Goal: Information Seeking & Learning: Learn about a topic

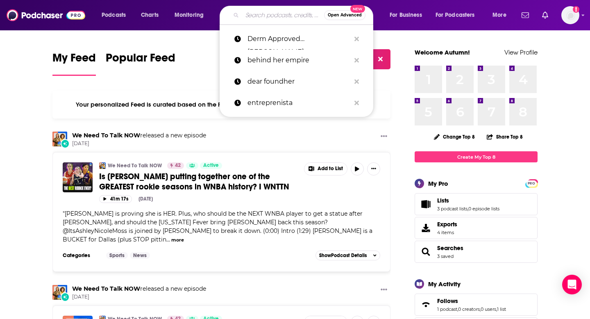
click at [271, 17] on input "Search podcasts, credits, & more..." at bounding box center [283, 15] width 82 height 13
click at [278, 44] on p "Derm Approved [PERSON_NAME]" at bounding box center [298, 38] width 103 height 21
type input "Derm Approved [PERSON_NAME]"
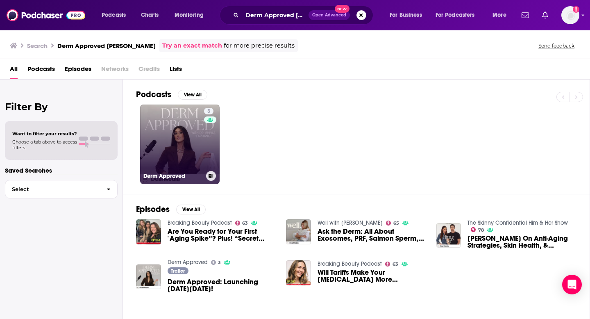
click at [199, 147] on link "3 Derm Approved" at bounding box center [179, 143] width 79 height 79
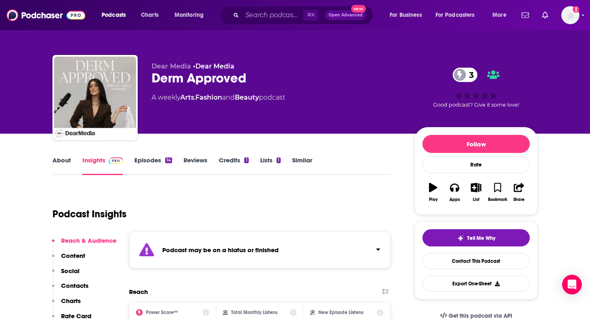
click at [252, 23] on div "⌘ K Open Advanced New" at bounding box center [296, 15] width 154 height 19
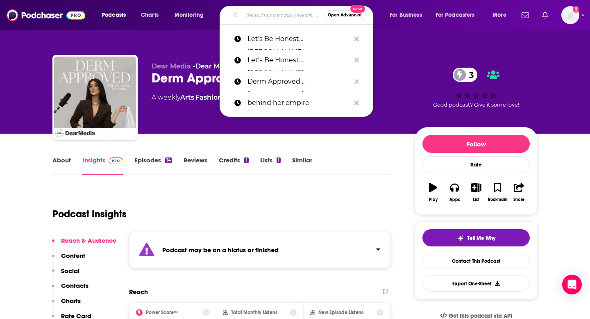
click at [248, 17] on input "Search podcasts, credits, & more..." at bounding box center [283, 15] width 82 height 13
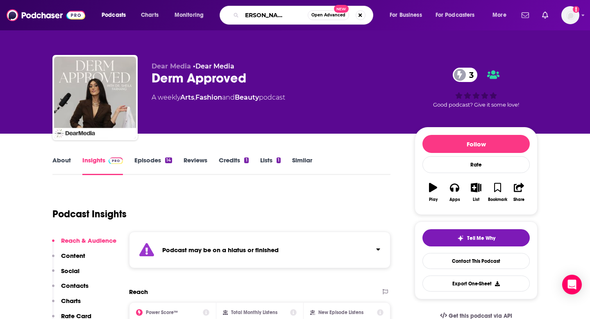
scroll to position [0, 25]
type input "the [PERSON_NAME] drive podcast"
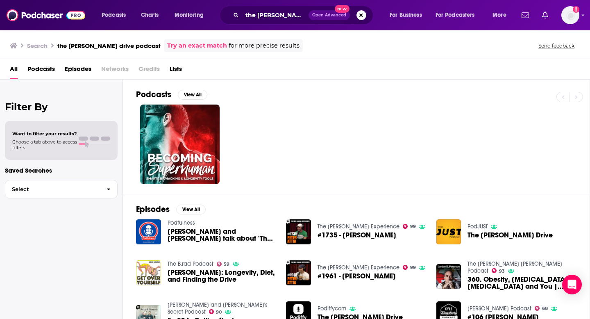
scroll to position [120, 0]
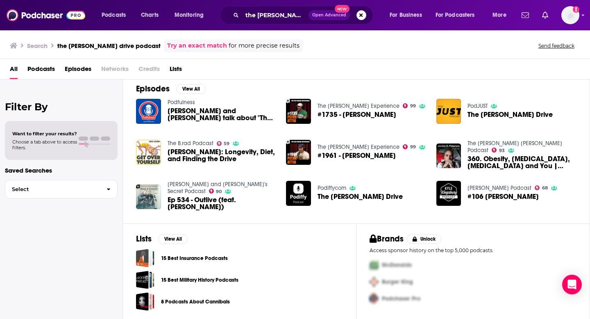
click at [44, 72] on span "Podcasts" at bounding box center [40, 70] width 27 height 17
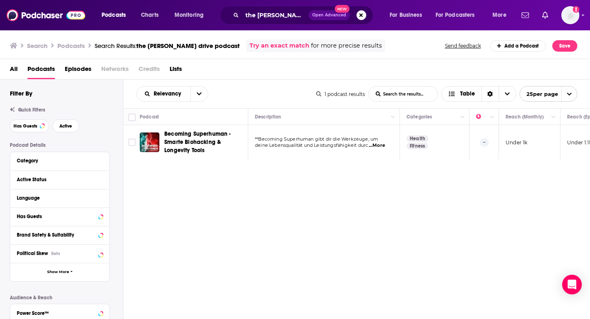
click at [2, 70] on div "All Podcasts Episodes Networks Credits Lists" at bounding box center [295, 69] width 590 height 20
click at [13, 70] on span "All" at bounding box center [14, 70] width 8 height 17
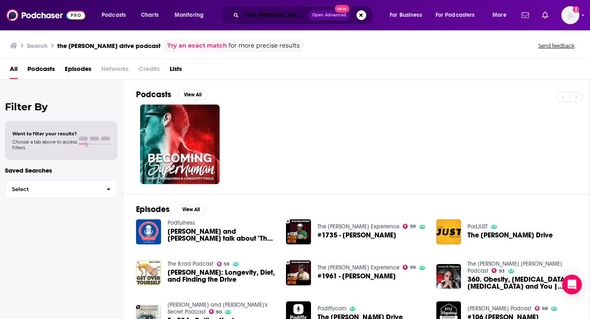
click at [272, 16] on input "the [PERSON_NAME] drive podcast" at bounding box center [275, 15] width 66 height 13
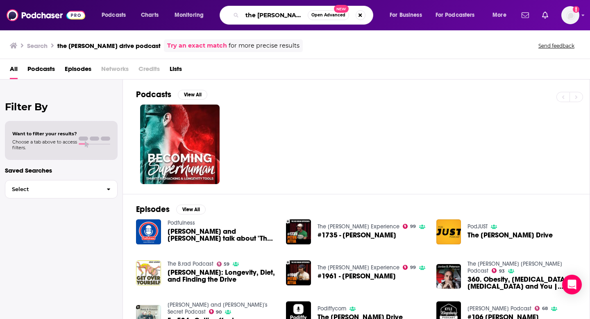
click at [272, 16] on input "the [PERSON_NAME] drive podcast" at bounding box center [275, 15] width 66 height 13
type input "[PERSON_NAME] Drive"
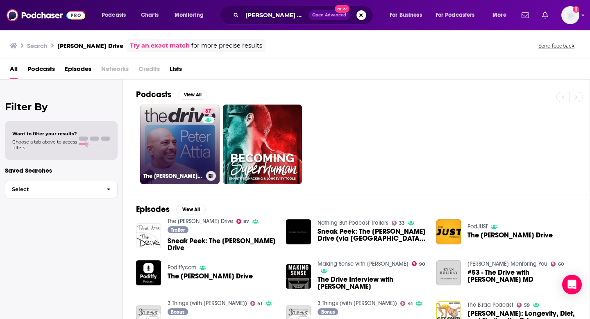
click at [176, 118] on link "[STREET_ADDRESS][PERSON_NAME]" at bounding box center [179, 143] width 79 height 79
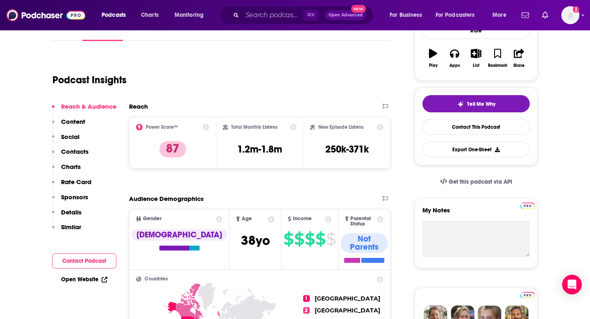
scroll to position [134, 0]
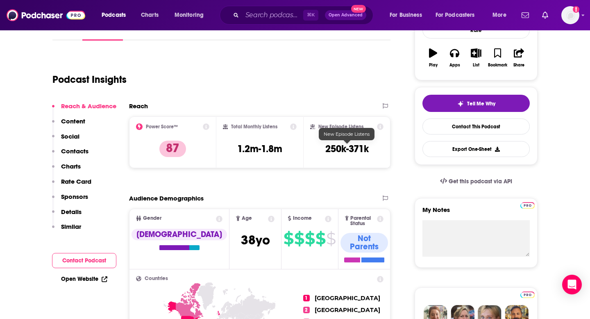
click at [326, 150] on h3 "250k-371k" at bounding box center [346, 148] width 43 height 12
copy div "250k-371k Export One-Sheet"
click at [262, 18] on input "Search podcasts, credits, & more..." at bounding box center [272, 15] width 61 height 13
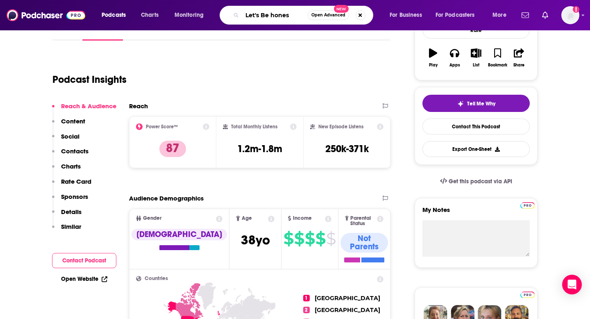
type input "Let's Be honest"
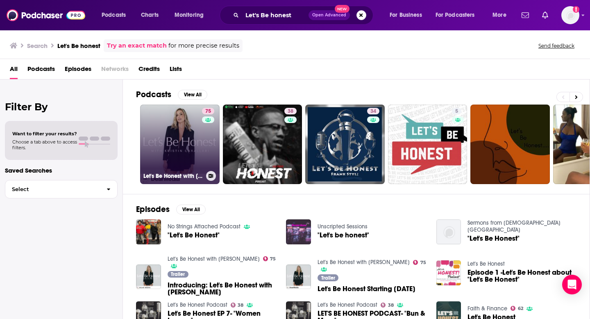
click at [166, 125] on link "75 Let's Be Honest with [PERSON_NAME]" at bounding box center [179, 143] width 79 height 79
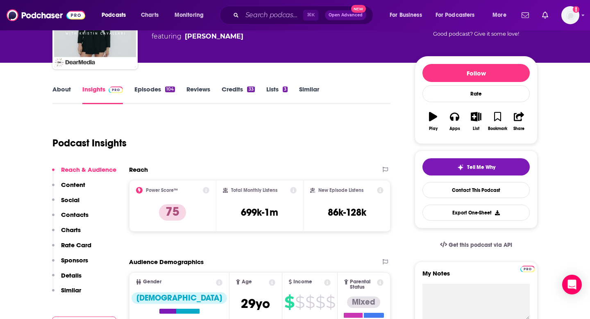
scroll to position [115, 0]
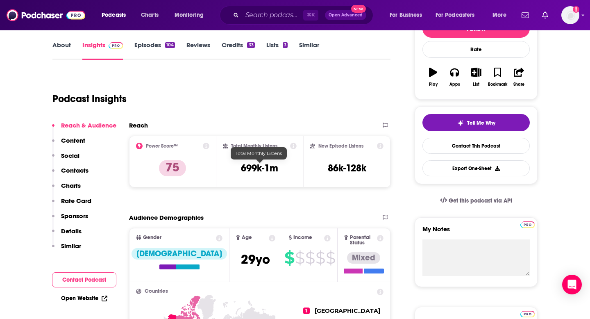
click at [255, 170] on h3 "699k-1m" at bounding box center [259, 168] width 37 height 12
click at [255, 169] on h3 "699k-1m" at bounding box center [259, 168] width 37 height 12
copy div "699k-1m"
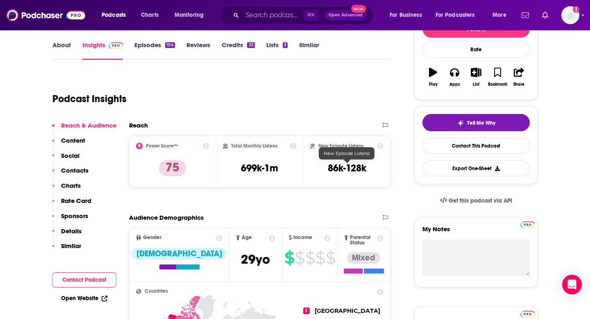
click at [326, 167] on h3 "86k-128k" at bounding box center [347, 168] width 38 height 12
copy div "86k-128k Export One-Sheet"
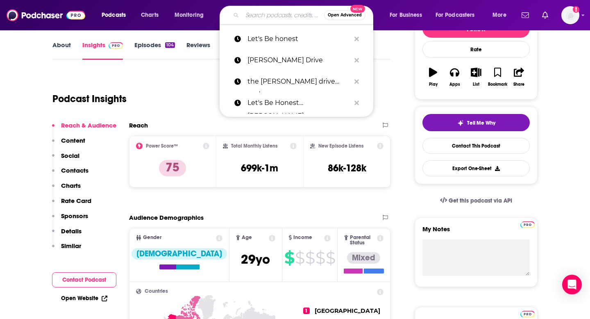
click at [251, 18] on input "Search podcasts, credits, & more..." at bounding box center [283, 15] width 82 height 13
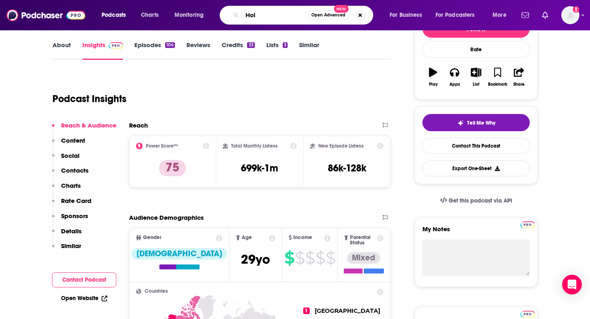
type input "Hol+"
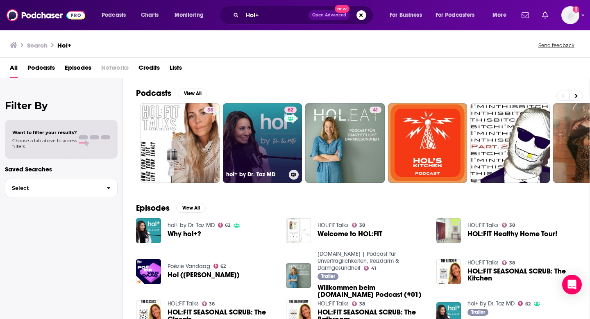
click at [228, 138] on link "62 hol+ by Dr. Taz MD" at bounding box center [262, 142] width 79 height 79
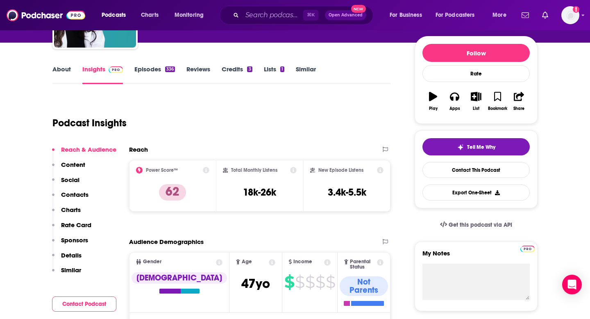
scroll to position [120, 0]
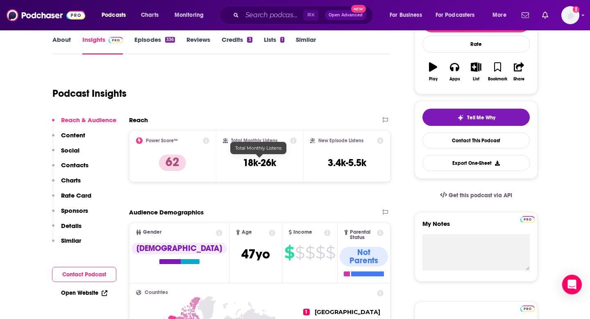
click at [263, 163] on h3 "18k-26k" at bounding box center [259, 162] width 33 height 12
copy div "18k-26k"
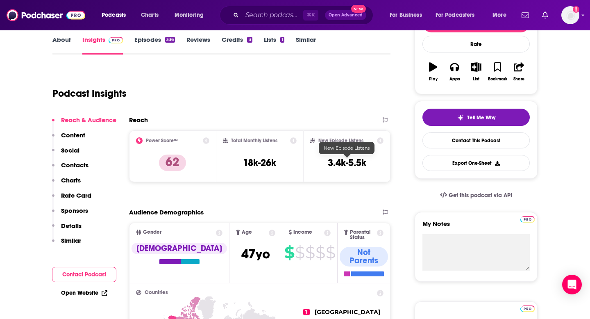
click at [326, 166] on h3 "3.4k-5.5k" at bounding box center [347, 162] width 38 height 12
copy div "3.4k-5.5k Export One-Sheet"
click at [263, 14] on input "Search podcasts, credits, & more..." at bounding box center [272, 15] width 61 height 13
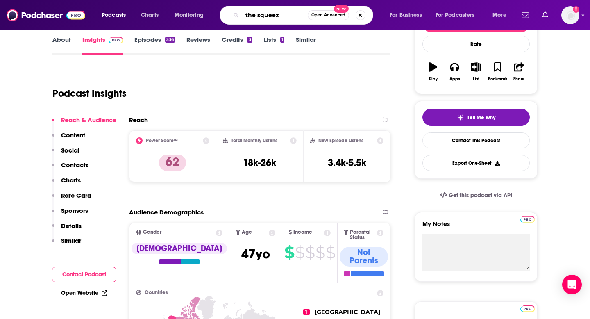
type input "the squeeze"
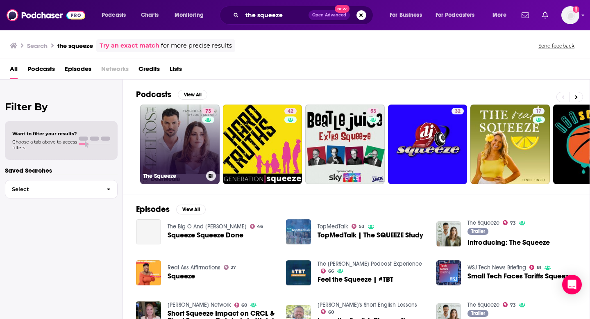
click at [171, 154] on link "73 The Squeeze" at bounding box center [179, 143] width 79 height 79
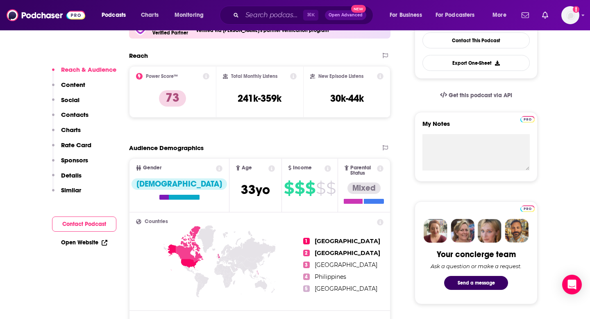
scroll to position [222, 0]
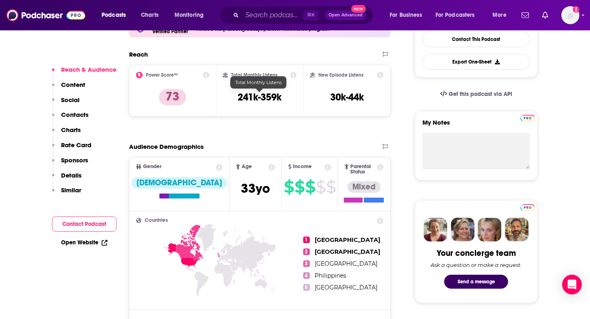
click at [249, 93] on h3 "241k-359k" at bounding box center [259, 97] width 44 height 12
copy div "241k-359k"
click at [326, 96] on h3 "30k-44k" at bounding box center [347, 97] width 34 height 12
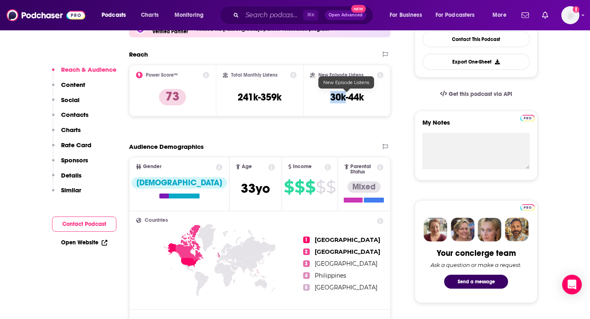
click at [326, 96] on h3 "30k-44k" at bounding box center [347, 97] width 34 height 12
copy div "30k-44k Export One-Sheet"
